Goal: Transaction & Acquisition: Book appointment/travel/reservation

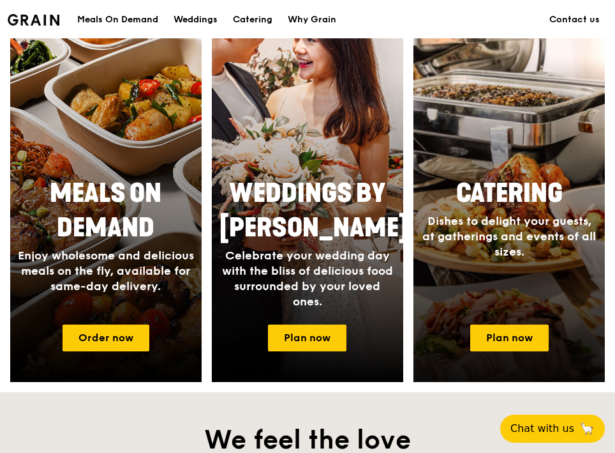
scroll to position [527, 0]
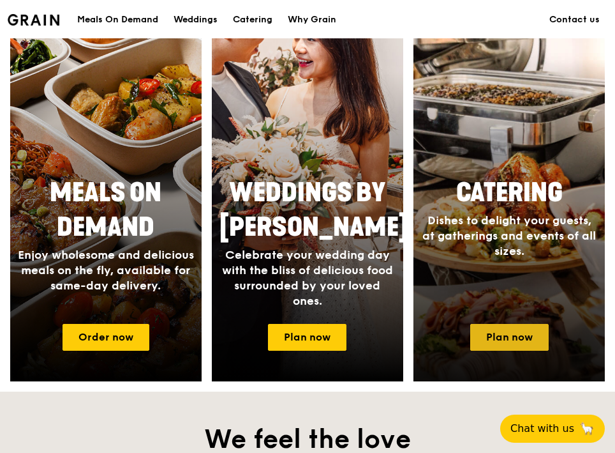
click at [509, 335] on link "Plan now" at bounding box center [509, 337] width 79 height 27
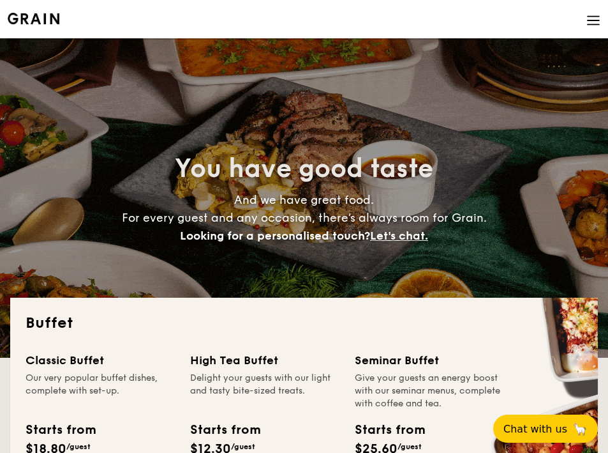
select select
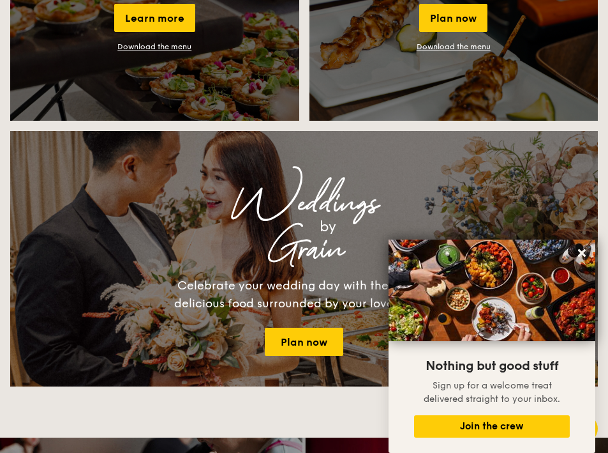
scroll to position [1351, 0]
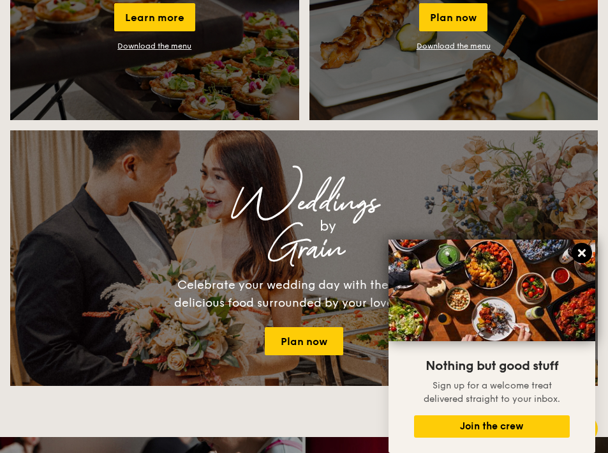
click at [584, 251] on icon at bounding box center [582, 253] width 8 height 8
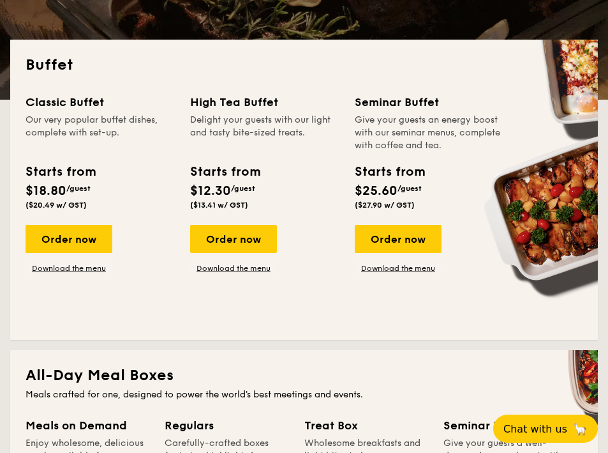
scroll to position [255, 0]
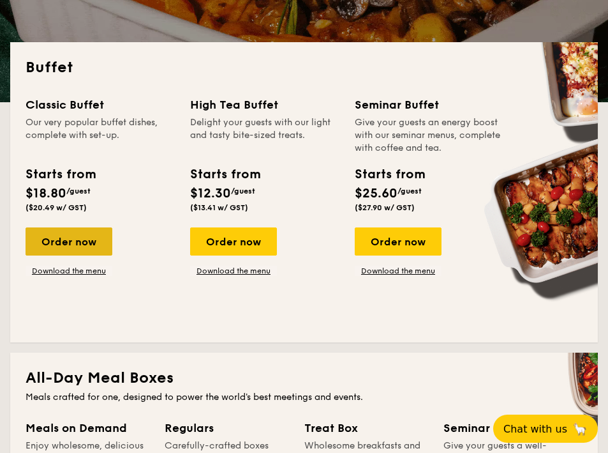
click at [71, 237] on div "Order now" at bounding box center [69, 241] width 87 height 28
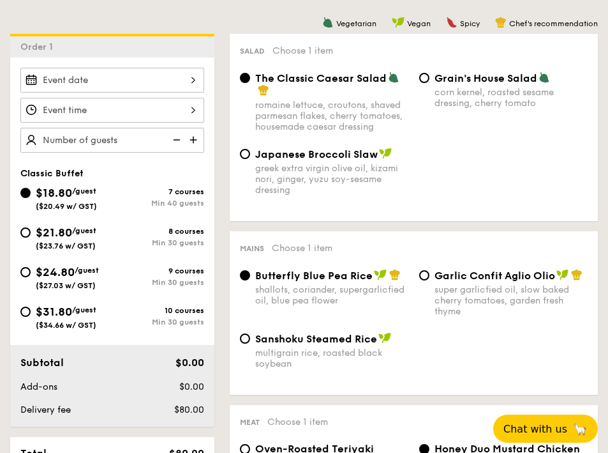
scroll to position [327, 0]
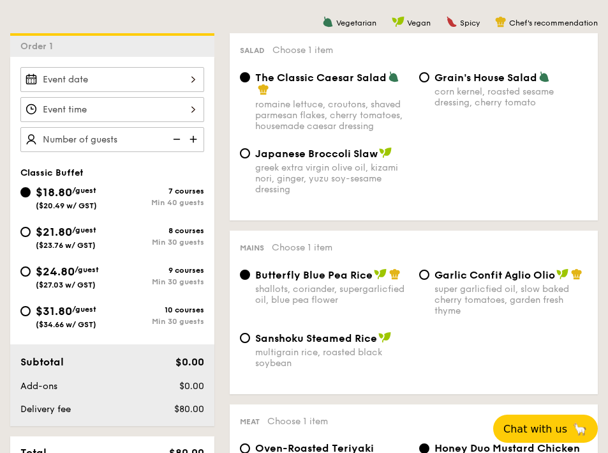
click at [100, 86] on input "Smoked Mesquite Whole Chicken brined in our in-house blend of herbs and spices,…" at bounding box center [112, 79] width 184 height 25
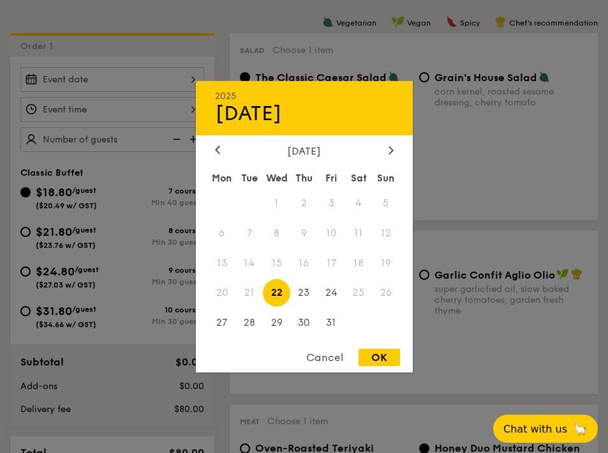
click at [324, 354] on div "Cancel" at bounding box center [325, 357] width 63 height 17
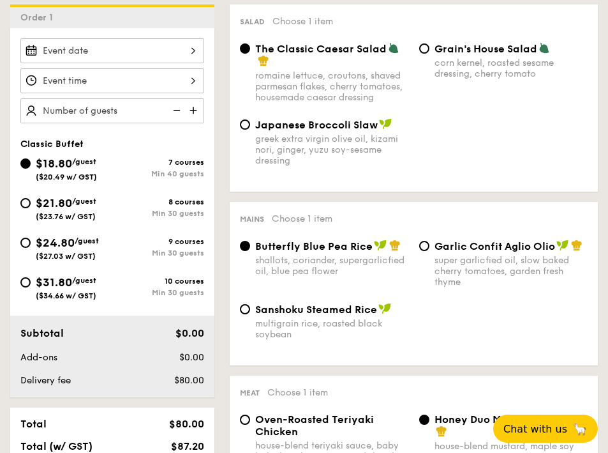
scroll to position [354, 0]
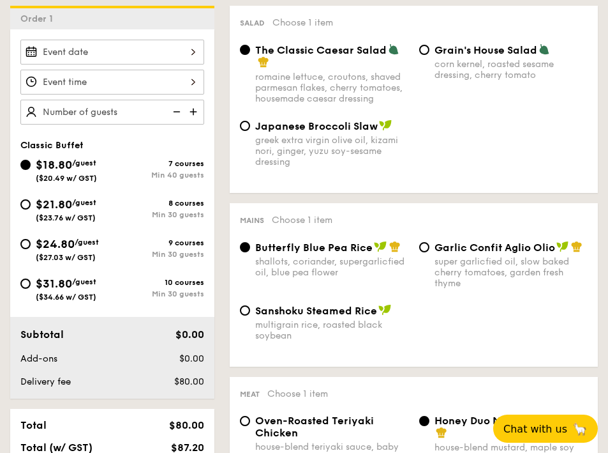
click at [115, 114] on input "text" at bounding box center [112, 112] width 184 height 25
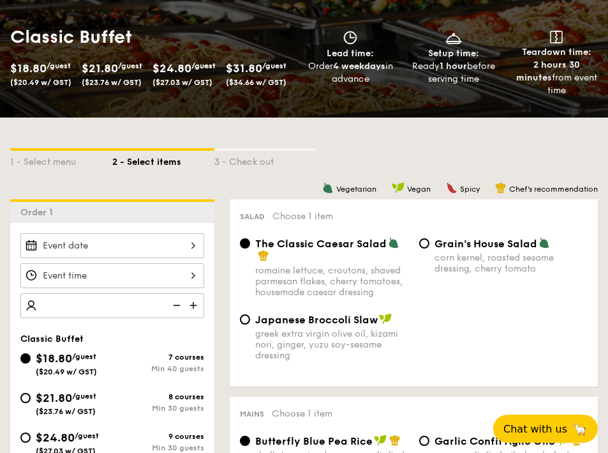
scroll to position [152, 0]
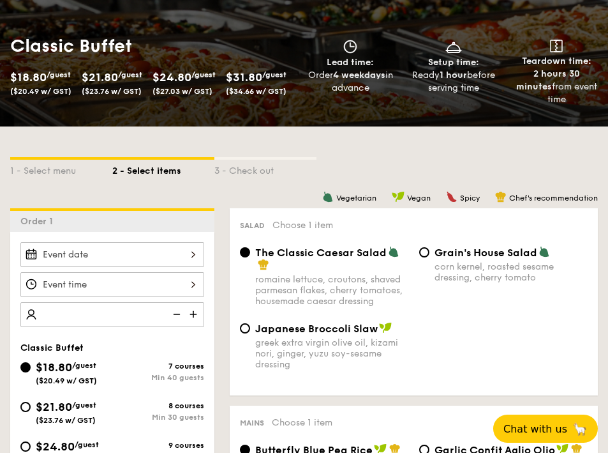
select select
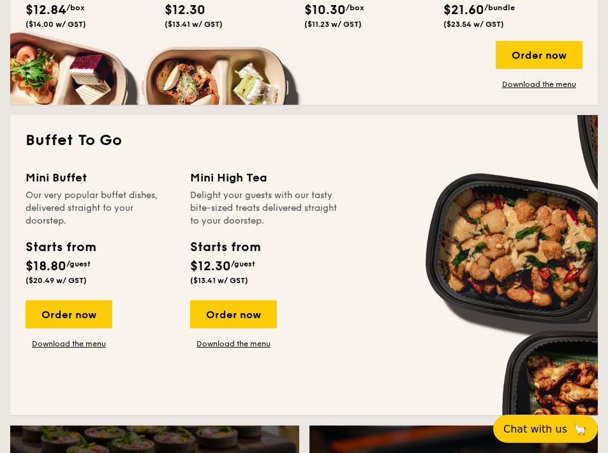
scroll to position [778, 0]
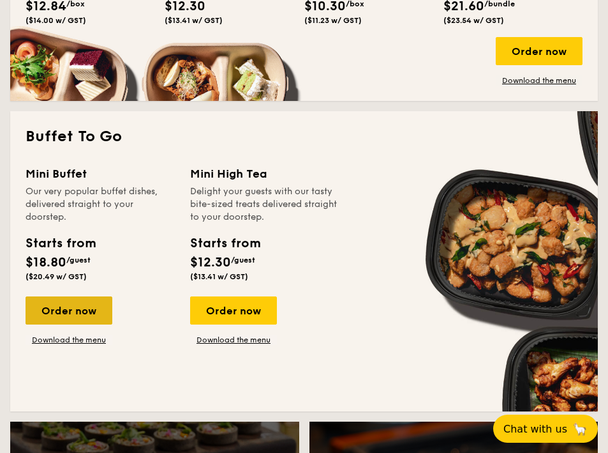
click at [76, 296] on div "Order now" at bounding box center [69, 310] width 87 height 28
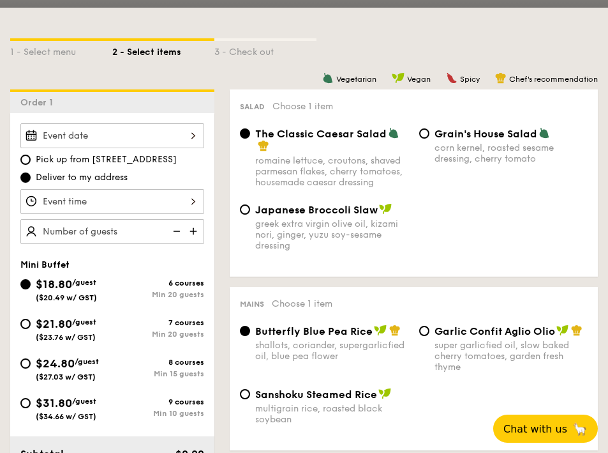
scroll to position [290, 0]
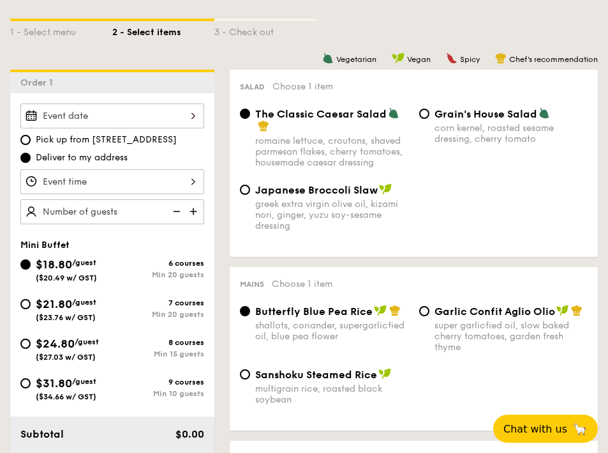
click at [52, 390] on div "$31.80 /guest ($34.66 w/ GST)" at bounding box center [66, 387] width 61 height 27
click at [31, 388] on input "$31.80 /guest ($34.66 w/ GST) 9 courses Min 10 guests" at bounding box center [25, 383] width 10 height 10
radio input "true"
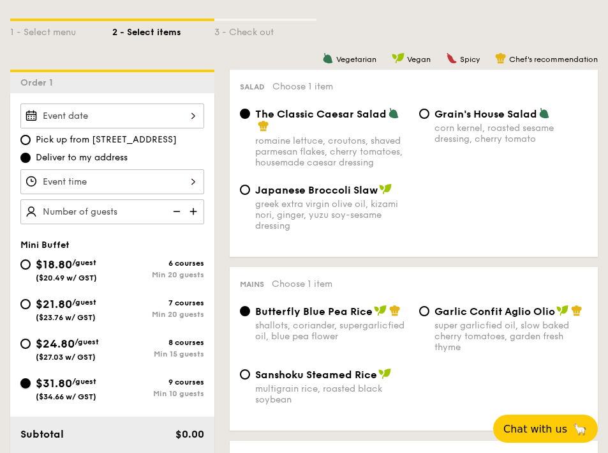
radio input "false"
radio input "true"
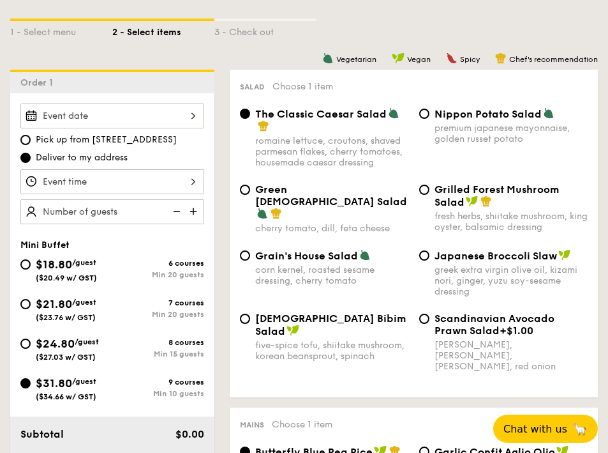
click at [119, 114] on input "Smoked Mesquite Whole Chicken brined in our in-house blend of herbs and spices,…" at bounding box center [112, 115] width 184 height 25
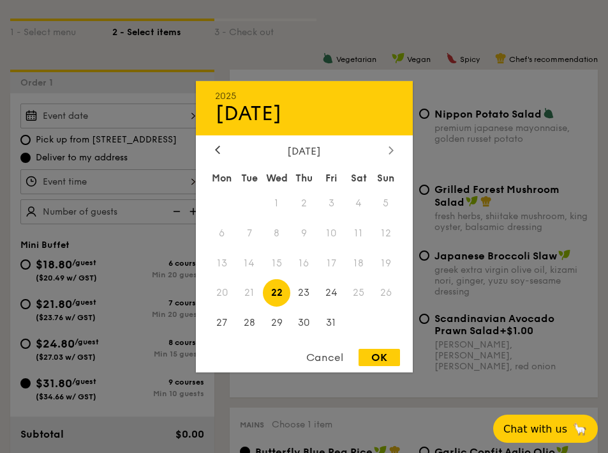
click at [389, 154] on icon at bounding box center [391, 150] width 5 height 8
click at [382, 262] on span "16" at bounding box center [386, 262] width 27 height 27
click at [381, 260] on span "16" at bounding box center [386, 262] width 27 height 27
click at [355, 260] on span "15" at bounding box center [358, 262] width 27 height 27
click at [373, 358] on div "OK" at bounding box center [379, 357] width 41 height 17
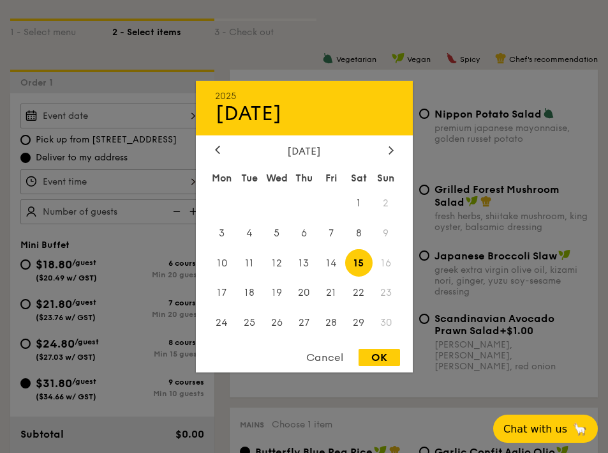
type input "[DATE]"
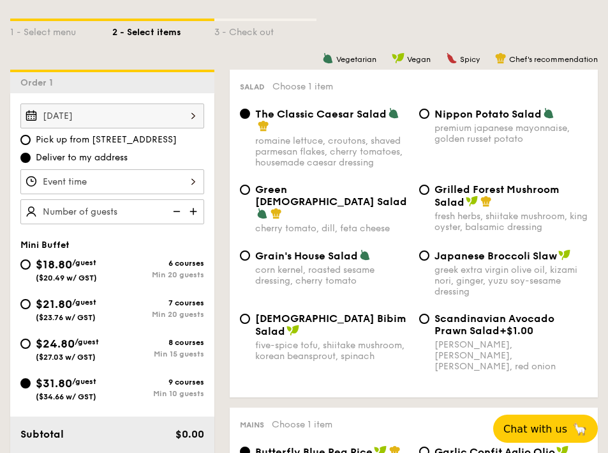
click at [143, 188] on input "Smoked Mesquite Whole Chicken brined in our in-house blend of herbs and spices,…" at bounding box center [112, 181] width 184 height 25
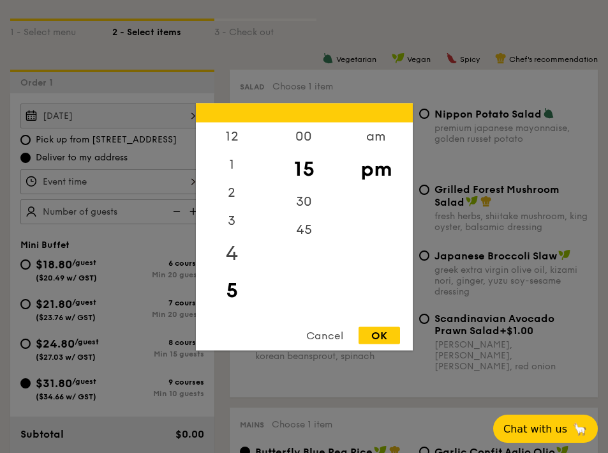
click at [236, 251] on div "4" at bounding box center [232, 252] width 72 height 37
click at [304, 140] on div "00" at bounding box center [304, 140] width 72 height 37
click at [367, 329] on div "OK" at bounding box center [379, 334] width 41 height 17
type input "4:00PM"
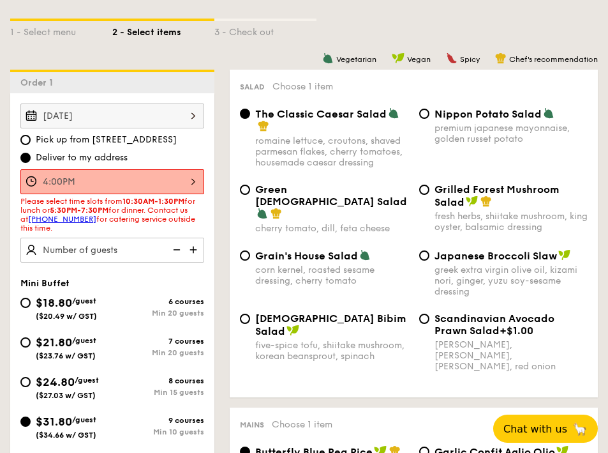
drag, startPoint x: 84, startPoint y: 199, endPoint x: 167, endPoint y: 202, distance: 83.0
click at [167, 202] on span "Please select time slots from 10:30AM-1:30PM for lunch or 5:30PM-7:30PM for din…" at bounding box center [107, 215] width 175 height 36
click at [140, 208] on span "Please select time slots from 10:30AM-1:30PM for lunch or 5:30PM-7:30PM for din…" at bounding box center [107, 215] width 175 height 36
drag, startPoint x: 114, startPoint y: 204, endPoint x: 164, endPoint y: 211, distance: 50.9
click at [164, 211] on span "Please select time slots from 10:30AM-1:30PM for lunch or 5:30PM-7:30PM for din…" at bounding box center [107, 215] width 175 height 36
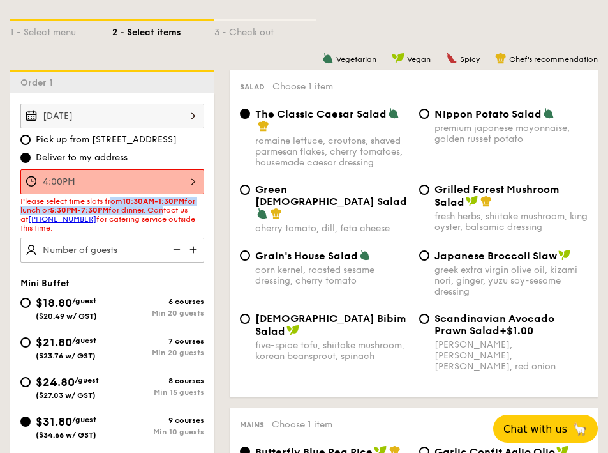
click at [165, 215] on span "Please select time slots from 10:30AM-1:30PM for lunch or 5:30PM-7:30PM for din…" at bounding box center [107, 215] width 175 height 36
drag, startPoint x: 145, startPoint y: 215, endPoint x: 183, endPoint y: 221, distance: 38.7
click at [183, 221] on span "Please select time slots from 10:30AM-1:30PM for lunch or 5:30PM-7:30PM for din…" at bounding box center [107, 215] width 175 height 36
click at [156, 211] on span "Please select time slots from 10:30AM-1:30PM for lunch or 5:30PM-7:30PM for din…" at bounding box center [107, 215] width 175 height 36
click at [197, 251] on img at bounding box center [194, 249] width 19 height 24
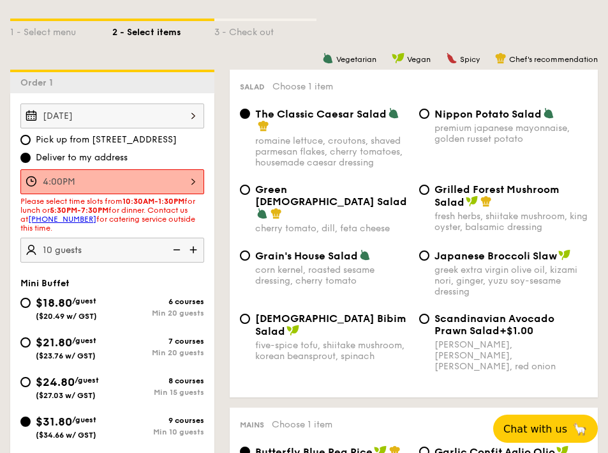
click at [197, 251] on img at bounding box center [194, 249] width 19 height 24
click at [205, 225] on div "[DATE] Pick up from [STREET_ADDRESS] Deliver to my address 4:00PM Please select…" at bounding box center [112, 182] width 204 height 159
click at [179, 245] on img at bounding box center [175, 249] width 19 height 24
type input "10 guests"
click at [211, 228] on div "[DATE] Pick up from [STREET_ADDRESS] Deliver to my address 4:00PM Please select…" at bounding box center [112, 182] width 204 height 159
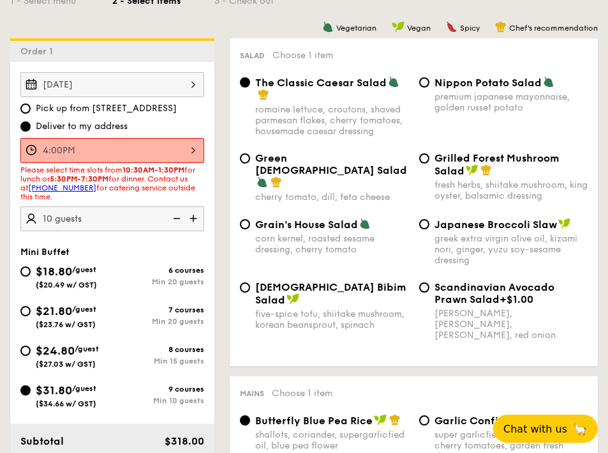
scroll to position [291, 0]
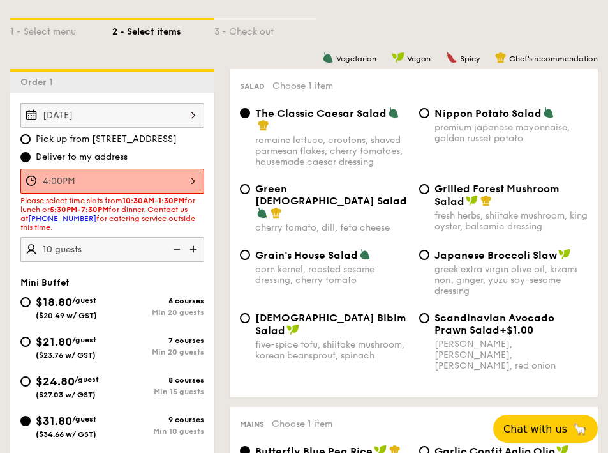
click at [433, 189] on div "Grilled Forest Mushroom Salad fresh herbs, shiitake mushroom, king oyster, bals…" at bounding box center [503, 207] width 179 height 49
click at [429, 189] on input "Grilled Forest Mushroom Salad fresh herbs, shiitake mushroom, king oyster, bals…" at bounding box center [424, 189] width 10 height 10
radio input "true"
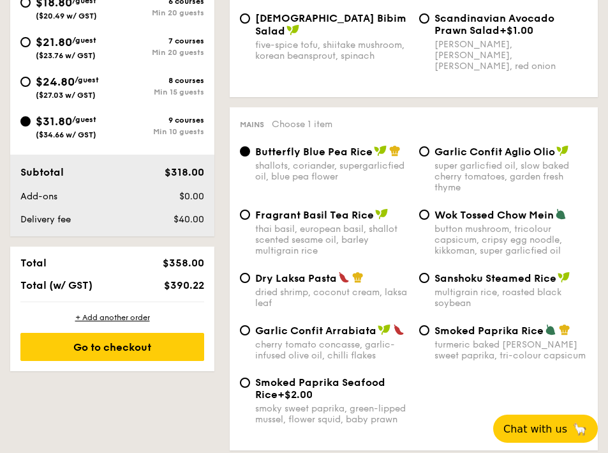
scroll to position [610, 0]
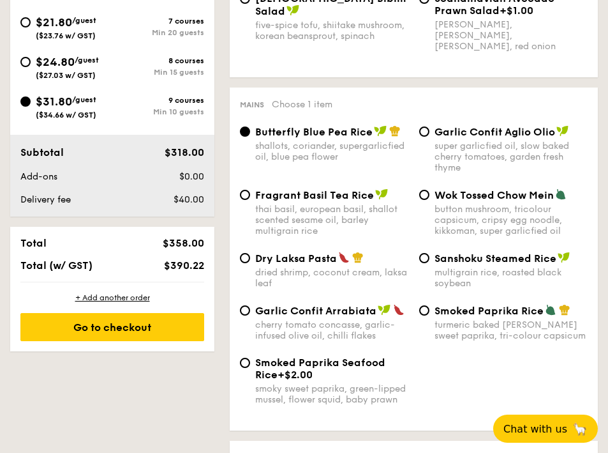
drag, startPoint x: 328, startPoint y: 250, endPoint x: 322, endPoint y: 248, distance: 6.7
click at [322, 252] on span "Dry Laksa Pasta" at bounding box center [296, 258] width 82 height 12
click at [250, 253] on input "Dry Laksa Pasta dried shrimp, coconut cream, laksa leaf" at bounding box center [245, 258] width 10 height 10
radio input "true"
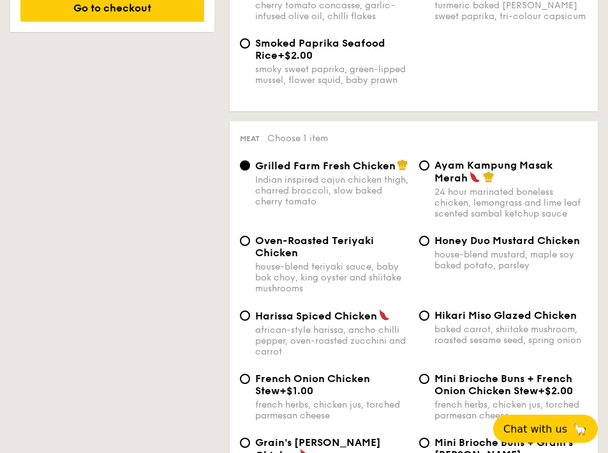
scroll to position [993, 0]
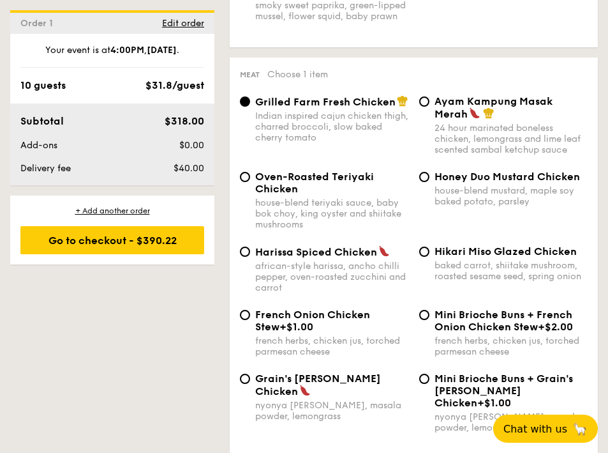
click at [272, 372] on span "Grain's [PERSON_NAME] Chicken" at bounding box center [318, 384] width 126 height 25
click at [250, 373] on input "Grain's [PERSON_NAME] Chicken nyonya [PERSON_NAME], masala powder, lemongrass" at bounding box center [245, 378] width 10 height 10
radio input "true"
click at [459, 95] on span "Ayam Kampung Masak Merah" at bounding box center [494, 107] width 118 height 25
click at [430, 96] on input "Ayam Kampung Masak Merah 24 hour marinated boneless chicken, lemongrass and lim…" at bounding box center [424, 101] width 10 height 10
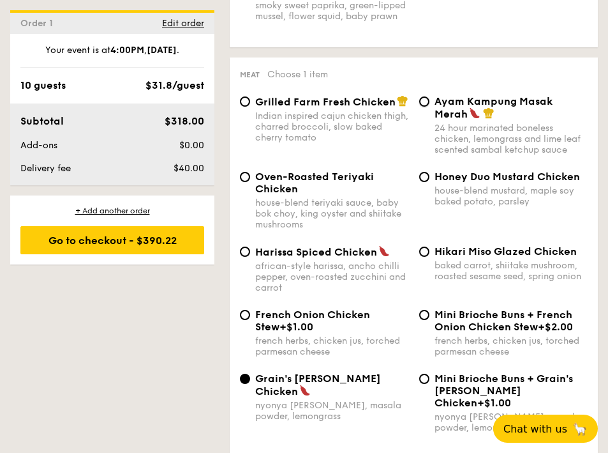
radio input "true"
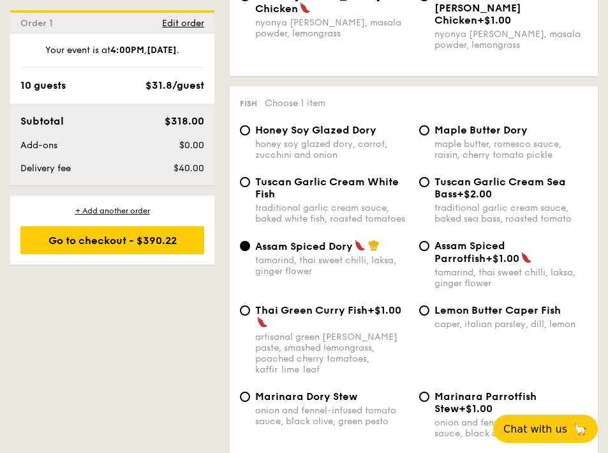
scroll to position [1376, 0]
click at [326, 404] on div "onion and fennel-infused tomato sauce, black olive, green pesto" at bounding box center [332, 415] width 154 height 22
click at [250, 391] on input "Marinara Dory Stew onion and fennel-infused tomato sauce, black olive, green pe…" at bounding box center [245, 396] width 10 height 10
radio input "true"
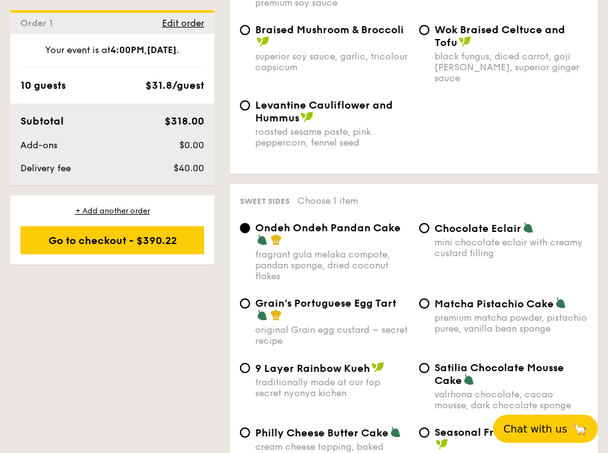
scroll to position [2142, 0]
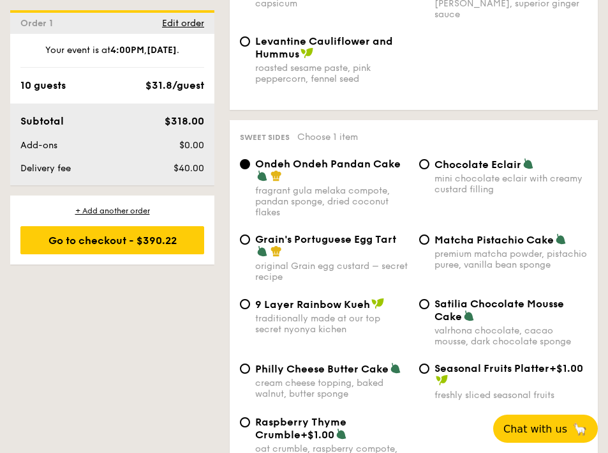
click at [353, 363] on span "Philly Cheese Butter Cake" at bounding box center [321, 369] width 133 height 12
click at [250, 363] on input "Philly Cheese Butter Cake cream cheese topping, baked walnut, butter sponge" at bounding box center [245, 368] width 10 height 10
radio input "true"
click at [482, 325] on div "valrhona chocolate, cacao mousse, dark chocolate sponge" at bounding box center [512, 336] width 154 height 22
click at [430, 299] on input "Satilia Chocolate Mousse Cake valrhona chocolate, cacao mousse, dark chocolate …" at bounding box center [424, 304] width 10 height 10
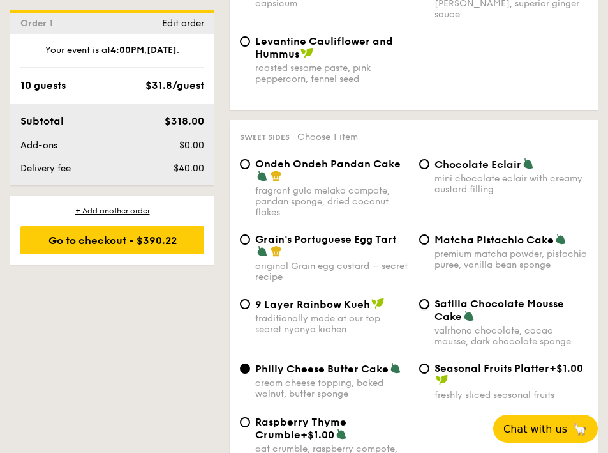
radio input "true"
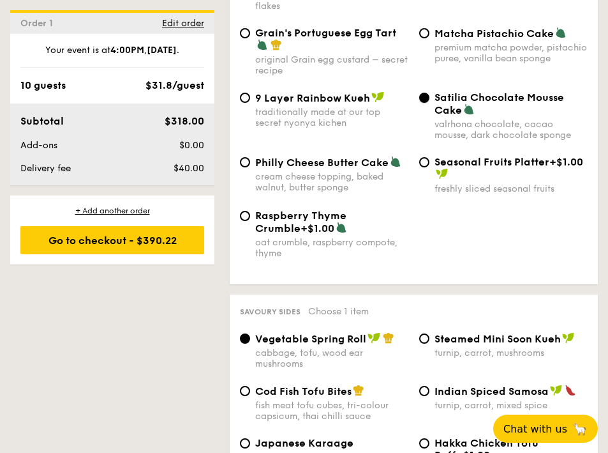
scroll to position [2397, 0]
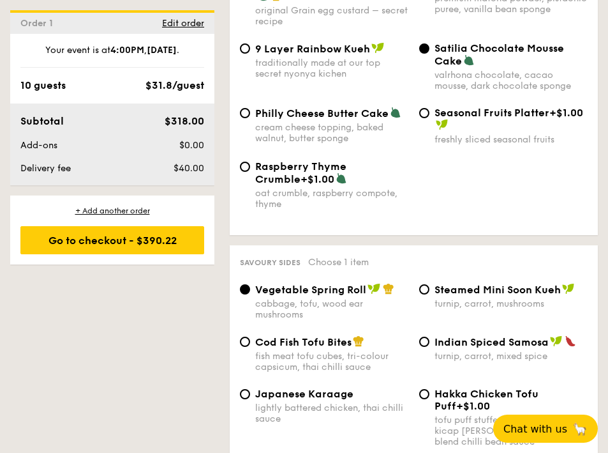
click at [333, 387] on div "Japanese Karaage lightly battered chicken, thai chilli sauce" at bounding box center [332, 405] width 154 height 36
click at [250, 389] on input "Japanese Karaage lightly battered chicken, thai chilli sauce" at bounding box center [245, 394] width 10 height 10
radio input "true"
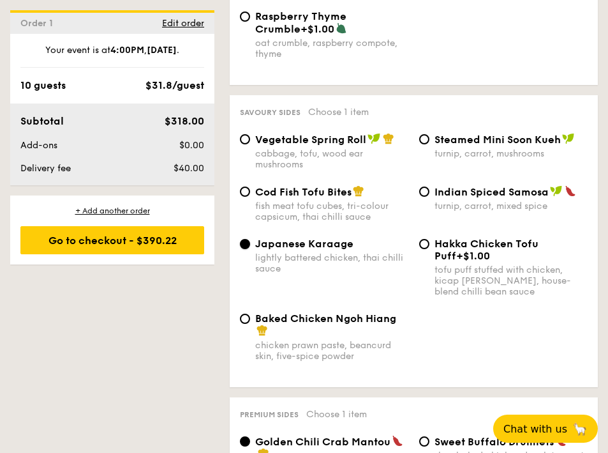
scroll to position [2589, 0]
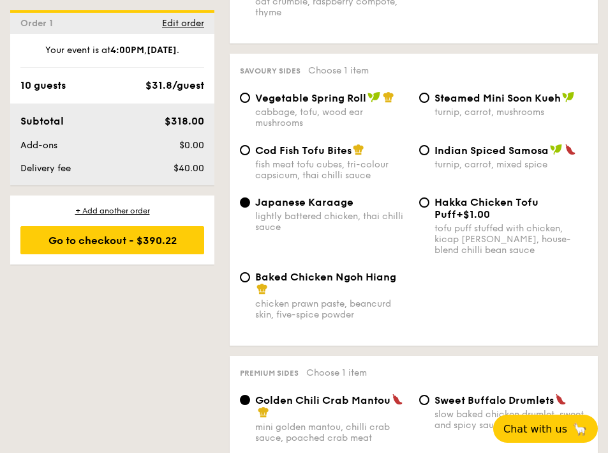
click at [345, 271] on span "Baked Chicken Ngoh Hiang" at bounding box center [325, 277] width 141 height 12
click at [250, 272] on input "Baked Chicken Ngoh Hiang chicken prawn paste, beancurd skin, five-spice powder" at bounding box center [245, 277] width 10 height 10
radio input "true"
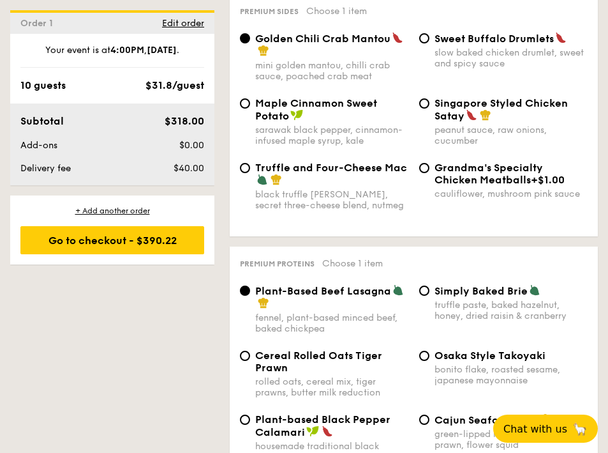
scroll to position [2972, 0]
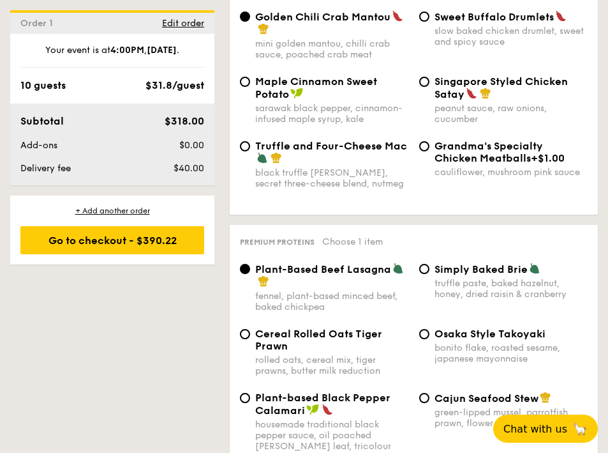
click at [248, 327] on div "Cereal Rolled Oats Tiger Prawn rolled oats, cereal mix, tiger prawns, butter mi…" at bounding box center [324, 351] width 179 height 49
click at [292, 327] on span "Cereal Rolled Oats Tiger Prawn" at bounding box center [318, 339] width 127 height 24
click at [250, 329] on input "Cereal Rolled Oats Tiger Prawn rolled oats, cereal mix, tiger prawns, butter mi…" at bounding box center [245, 334] width 10 height 10
radio input "true"
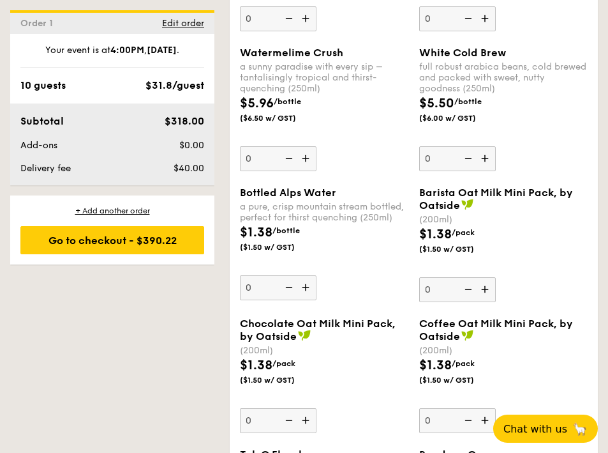
scroll to position [3022, 0]
